Goal: Check status

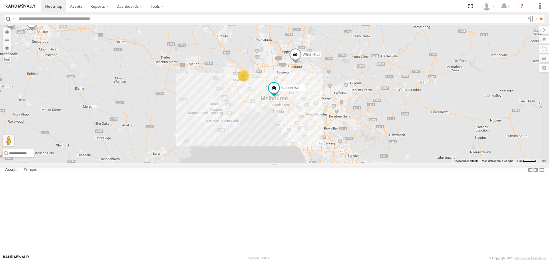
drag, startPoint x: 428, startPoint y: 184, endPoint x: 305, endPoint y: 154, distance: 126.5
click at [305, 154] on div "Buggzys HiAce #1 Buggzys HiAce #2 3 Cleaner Wagon #1 White Hilux" at bounding box center [274, 93] width 549 height 137
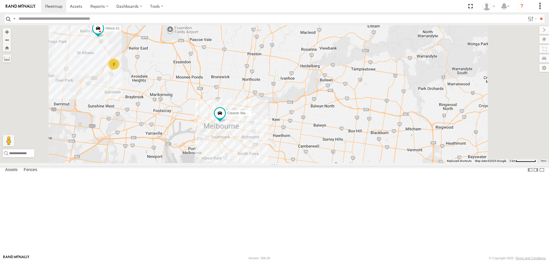
drag, startPoint x: 185, startPoint y: 122, endPoint x: 231, endPoint y: 177, distance: 71.4
click at [231, 163] on div "Buggzys HiAce #1 Buggzys HiAce #2 Cleaner Wagon #1 White Hilux HiAce #1 2" at bounding box center [274, 93] width 549 height 137
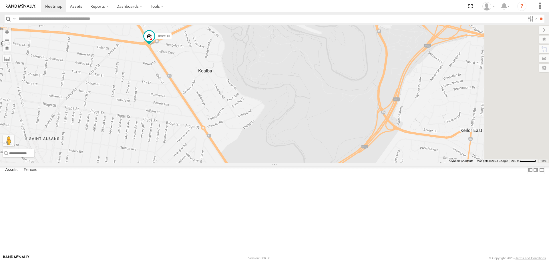
drag, startPoint x: 256, startPoint y: 176, endPoint x: 216, endPoint y: 106, distance: 80.3
click at [216, 106] on div "Buggzys HiAce #1 Buggzys HiAce #2 Cleaner Wagon #1 White Hilux HiAce #1" at bounding box center [274, 93] width 549 height 137
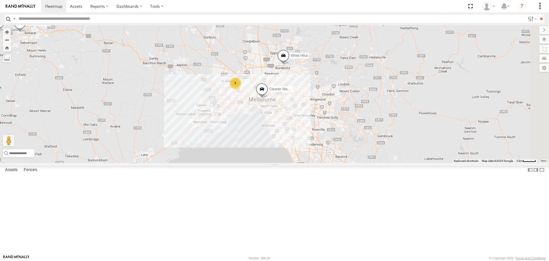
drag, startPoint x: 441, startPoint y: 174, endPoint x: 302, endPoint y: 144, distance: 142.1
click at [302, 144] on div "Buggzys HiAce #1 Buggzys HiAce #2 3 Cleaner Wagon #1 White Hilux" at bounding box center [274, 93] width 549 height 137
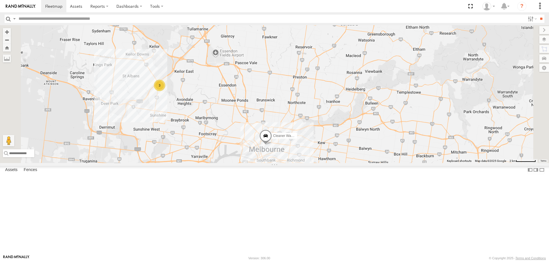
drag, startPoint x: 249, startPoint y: 144, endPoint x: 290, endPoint y: 163, distance: 45.2
click at [290, 163] on div "Buggzys HiAce #1 Buggzys HiAce #2 Cleaner Wagon #1 White Hilux 3" at bounding box center [274, 93] width 549 height 137
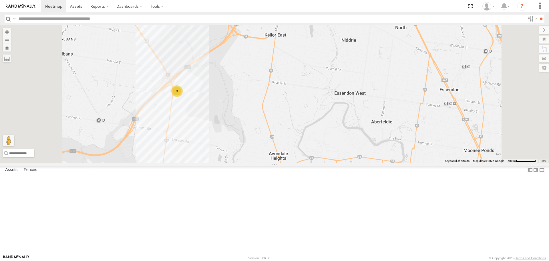
drag, startPoint x: 236, startPoint y: 149, endPoint x: 280, endPoint y: 185, distance: 56.9
click at [280, 163] on div "Buggzys HiAce #1 Buggzys HiAce #2 Cleaner Wagon #1 White Hilux 3" at bounding box center [274, 93] width 549 height 137
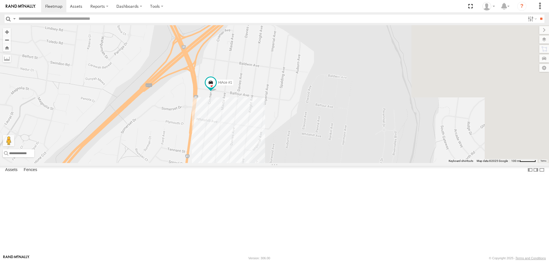
drag, startPoint x: 339, startPoint y: 226, endPoint x: 204, endPoint y: 109, distance: 178.5
click at [204, 109] on div "Buggzys HiAce #1 Buggzys HiAce #2 Cleaner Wagon #1 White Hilux HiAce #1" at bounding box center [274, 93] width 549 height 137
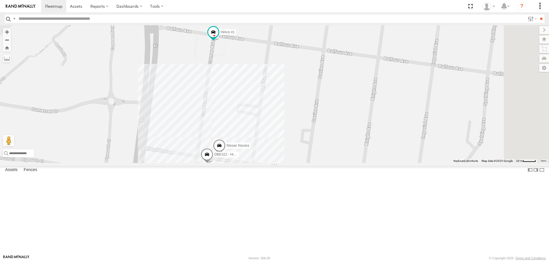
drag, startPoint x: 262, startPoint y: 172, endPoint x: 248, endPoint y: 128, distance: 45.7
click at [248, 128] on div "Buggzys HiAce #1 Buggzys HiAce #2 Cleaner Wagon #1 White Hilux HiAce #1 DBE322 …" at bounding box center [274, 93] width 549 height 137
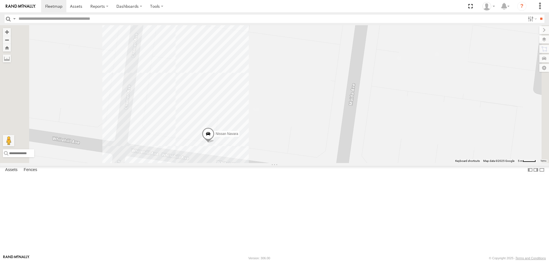
drag, startPoint x: 301, startPoint y: 207, endPoint x: 289, endPoint y: 160, distance: 48.1
click at [289, 160] on div "Buggzys HiAce #1 Buggzys HiAce #2 Cleaner Wagon #1 White Hilux HiAce #1 DBE322 …" at bounding box center [274, 93] width 549 height 137
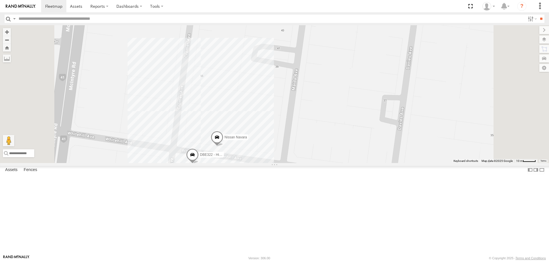
drag, startPoint x: 278, startPoint y: 142, endPoint x: 290, endPoint y: 176, distance: 35.9
click at [290, 163] on div "Buggzys HiAce #1 Buggzys HiAce #2 Cleaner Wagon #1 White Hilux HiAce #1 DBE322 …" at bounding box center [274, 93] width 549 height 137
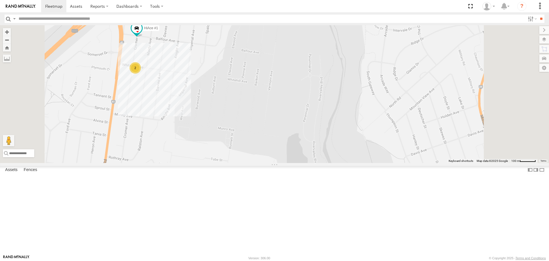
click at [0, 0] on span at bounding box center [0, 0] width 0 height 0
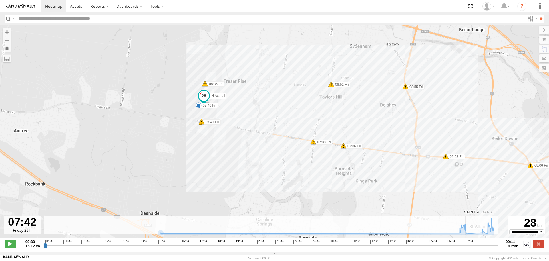
drag, startPoint x: 46, startPoint y: 249, endPoint x: 468, endPoint y: 254, distance: 422.1
click at [468, 248] on input "range" at bounding box center [271, 244] width 455 height 5
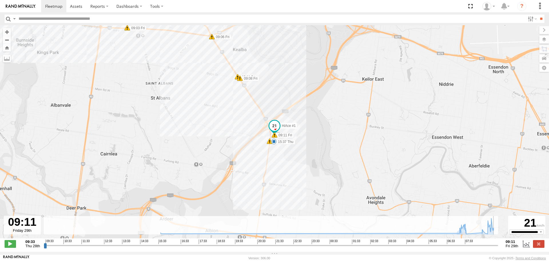
drag, startPoint x: 468, startPoint y: 250, endPoint x: 498, endPoint y: 251, distance: 29.5
type input "**********"
click at [498, 248] on input "range" at bounding box center [271, 244] width 455 height 5
drag, startPoint x: 498, startPoint y: 251, endPoint x: 489, endPoint y: 248, distance: 9.2
click at [494, 250] on div "**********" at bounding box center [274, 244] width 549 height 12
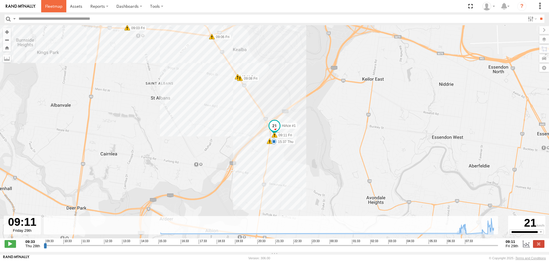
click at [51, 7] on span at bounding box center [53, 5] width 17 height 5
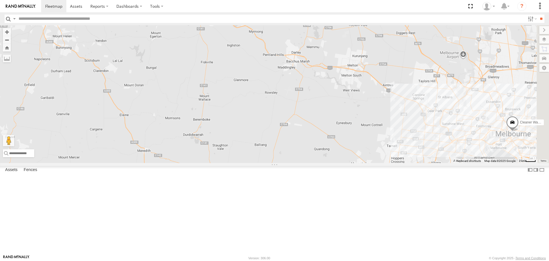
drag, startPoint x: 380, startPoint y: 192, endPoint x: 179, endPoint y: 72, distance: 234.1
click at [180, 72] on div "Buggzys HiAce #1 Buggzys HiAce #2 Cleaner Wagon #1 White Hilux" at bounding box center [274, 93] width 549 height 137
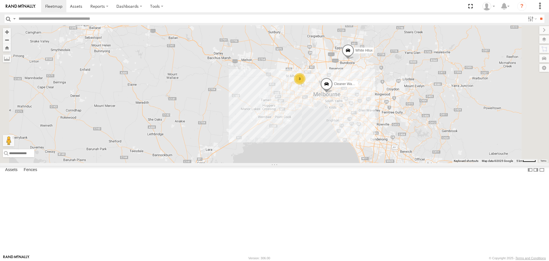
drag, startPoint x: 452, startPoint y: 150, endPoint x: 397, endPoint y: 185, distance: 65.7
click at [397, 163] on div "Buggzys HiAce #1 Buggzys HiAce #2 Cleaner Wagon #1 White Hilux 3" at bounding box center [274, 93] width 549 height 137
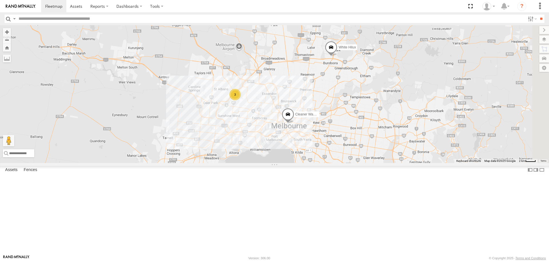
drag, startPoint x: 468, startPoint y: 176, endPoint x: 330, endPoint y: 159, distance: 139.0
click at [335, 160] on div "Buggzys HiAce #1 Buggzys HiAce #2 Cleaner Wagon #1 White Hilux 3" at bounding box center [274, 93] width 549 height 137
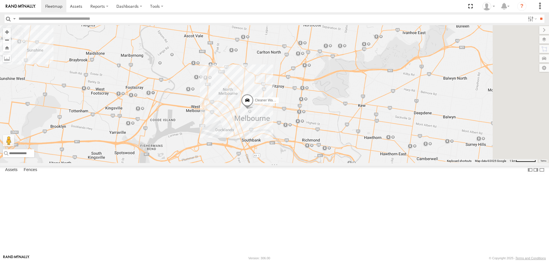
drag, startPoint x: 335, startPoint y: 161, endPoint x: 267, endPoint y: 131, distance: 73.8
click at [267, 131] on div "Buggzys HiAce #1 Buggzys HiAce #2 Cleaner Wagon #1 White Hilux 3" at bounding box center [274, 93] width 549 height 137
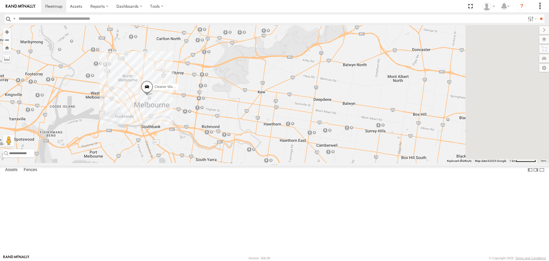
drag, startPoint x: 357, startPoint y: 161, endPoint x: 226, endPoint y: 141, distance: 131.8
click at [226, 141] on div "Buggzys HiAce #1 Buggzys HiAce #2 Cleaner Wagon #1 White Hilux 3" at bounding box center [274, 93] width 549 height 137
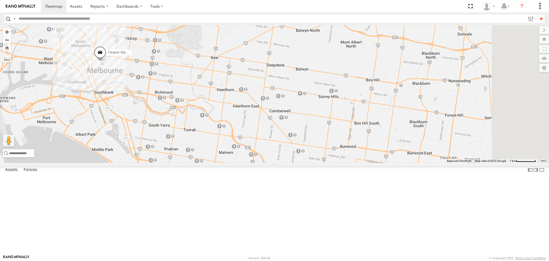
drag, startPoint x: 332, startPoint y: 168, endPoint x: 314, endPoint y: 141, distance: 32.2
click at [314, 141] on div "Buggzys HiAce #1 Buggzys HiAce #2 Cleaner Wagon #1 White Hilux 3" at bounding box center [274, 93] width 549 height 137
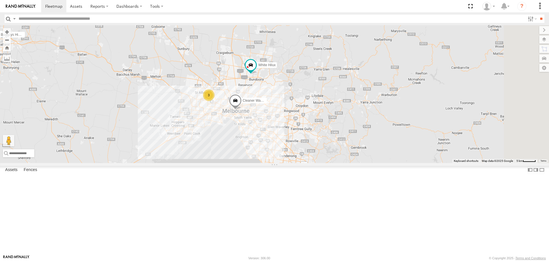
drag, startPoint x: 396, startPoint y: 119, endPoint x: 230, endPoint y: 101, distance: 166.6
click at [230, 101] on div "Buggzys HiAce #1 Buggzys HiAce #2 3 Cleaner Wagon #1 White Hilux" at bounding box center [274, 93] width 549 height 137
